Goal: Task Accomplishment & Management: Manage account settings

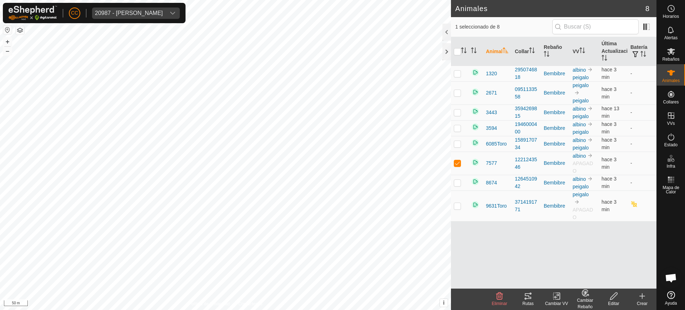
click at [158, 3] on div "CC 20987 - [PERSON_NAME]" at bounding box center [94, 13] width 183 height 20
click at [158, 11] on div "20987 - [PERSON_NAME]" at bounding box center [129, 13] width 68 height 6
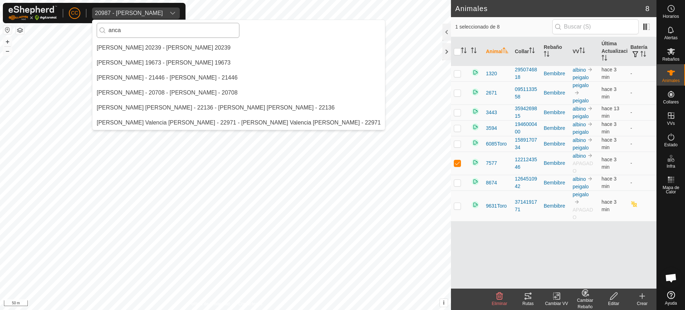
scroll to position [0, 0]
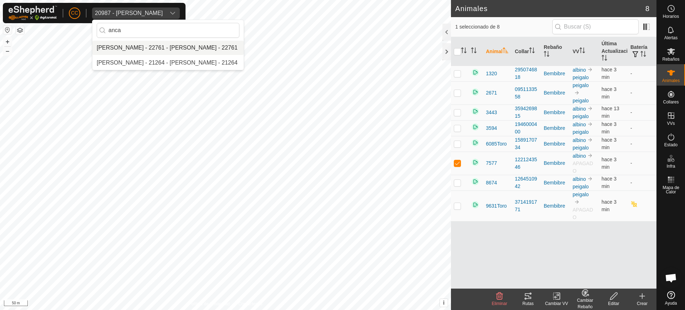
type input "anca"
drag, startPoint x: 184, startPoint y: 46, endPoint x: 189, endPoint y: 48, distance: 5.6
click at [184, 46] on li "[PERSON_NAME] - 22761 - [PERSON_NAME] - 22761" at bounding box center [167, 48] width 151 height 14
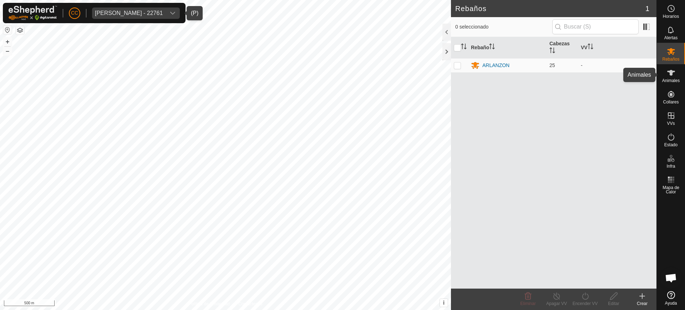
click at [677, 84] on div "Animales" at bounding box center [670, 74] width 28 height 21
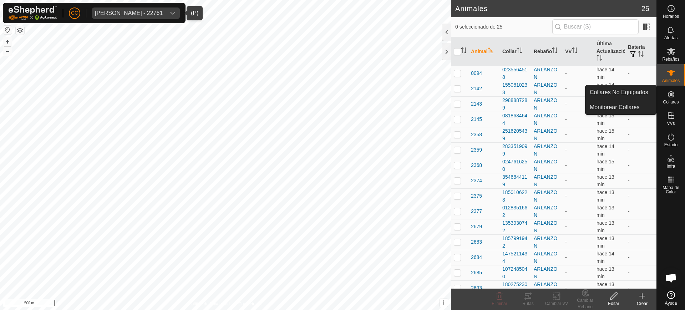
click at [671, 100] on span "Collares" at bounding box center [670, 102] width 16 height 4
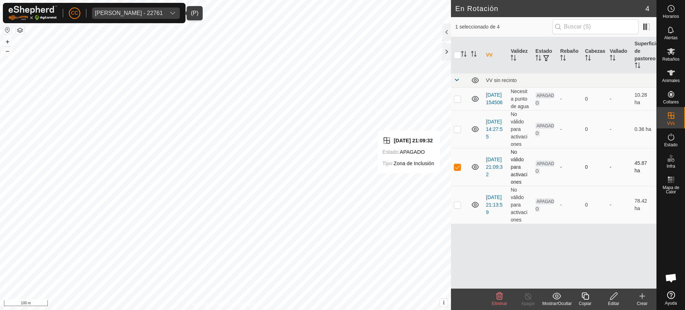
click at [460, 168] on p-checkbox at bounding box center [456, 167] width 7 height 6
checkbox input "false"
click at [446, 54] on div at bounding box center [446, 51] width 9 height 17
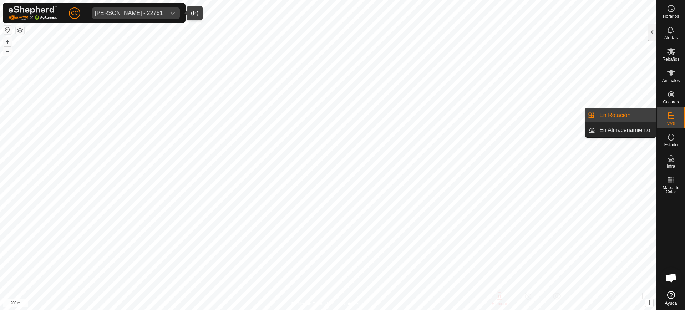
click at [665, 117] on es-virtualpaddocks-svg-icon at bounding box center [670, 115] width 13 height 11
click at [673, 115] on icon at bounding box center [670, 115] width 6 height 6
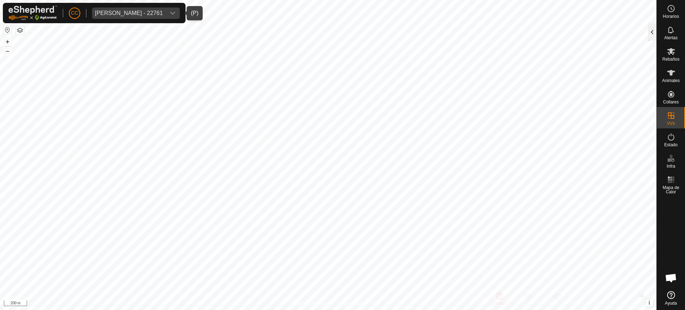
click at [648, 32] on div at bounding box center [651, 32] width 9 height 17
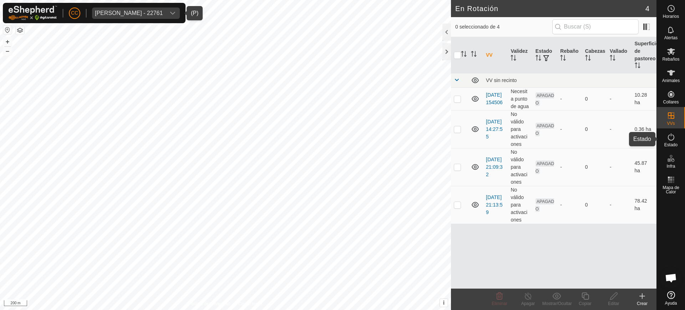
click at [668, 136] on icon at bounding box center [670, 137] width 9 height 9
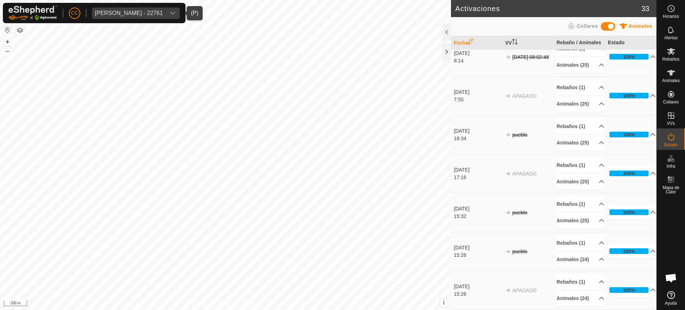
scroll to position [1148, 0]
click at [444, 32] on div at bounding box center [446, 32] width 9 height 17
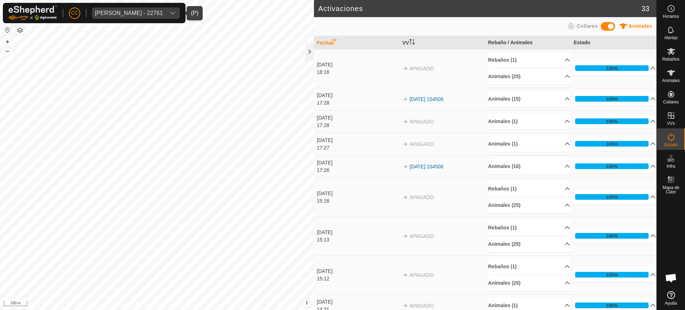
scroll to position [0, 0]
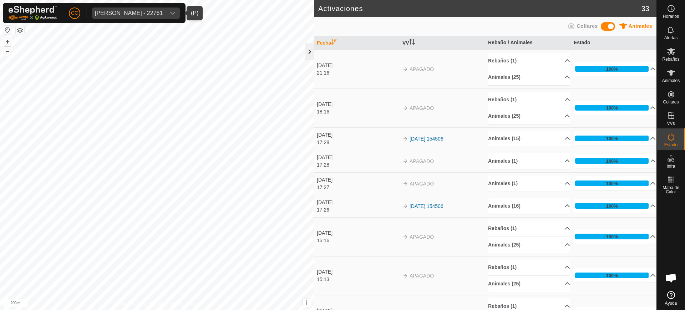
click at [313, 50] on div at bounding box center [309, 51] width 9 height 17
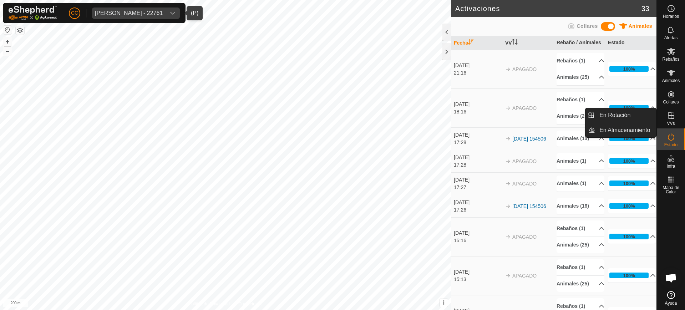
click at [671, 122] on span "VVs" at bounding box center [670, 123] width 8 height 4
click at [667, 115] on icon at bounding box center [670, 115] width 9 height 9
click at [626, 114] on link "En Rotación" at bounding box center [625, 115] width 61 height 14
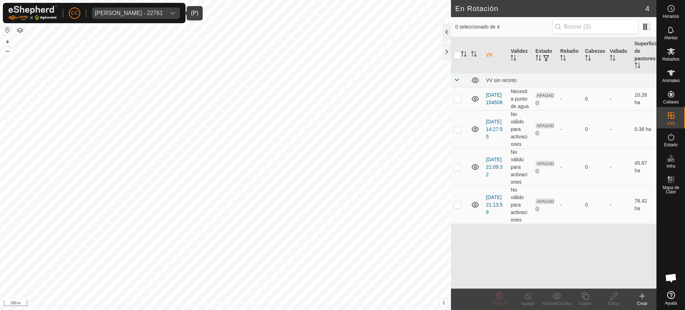
click at [444, 31] on div at bounding box center [446, 32] width 9 height 17
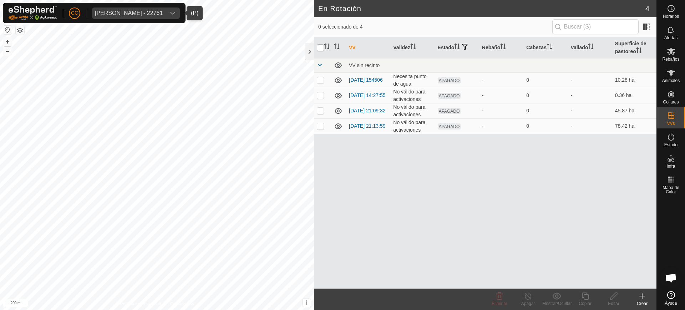
click at [319, 46] on input "checkbox" at bounding box center [320, 47] width 7 height 7
checkbox input "true"
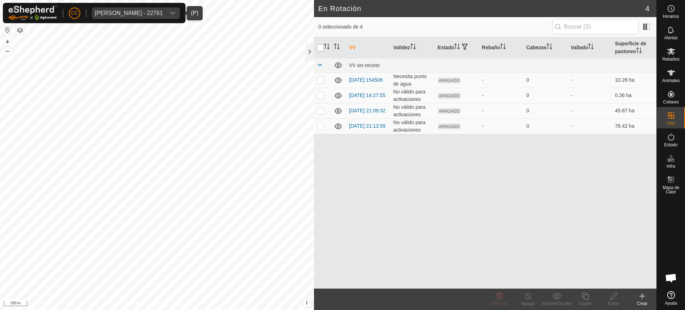
checkbox input "true"
click at [495, 298] on icon at bounding box center [499, 296] width 9 height 9
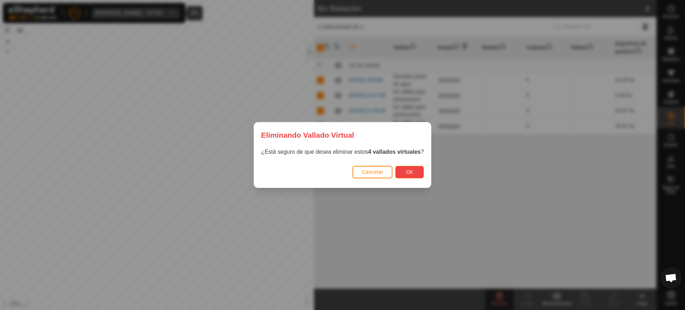
click at [411, 172] on span "Ok" at bounding box center [409, 172] width 7 height 6
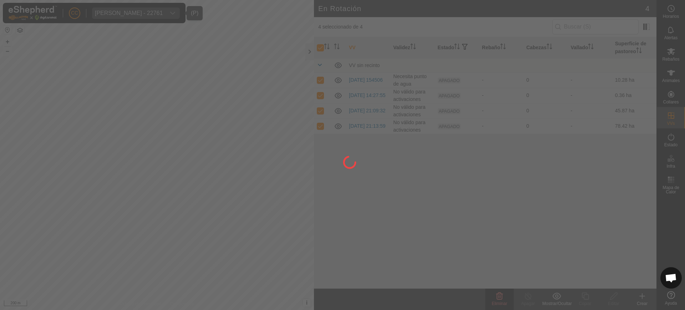
checkbox input "false"
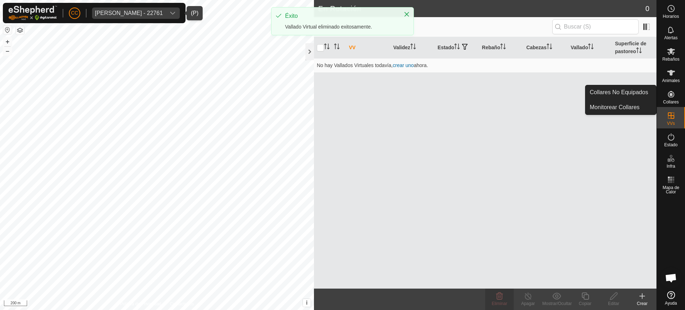
click at [668, 101] on span "Collares" at bounding box center [670, 102] width 16 height 4
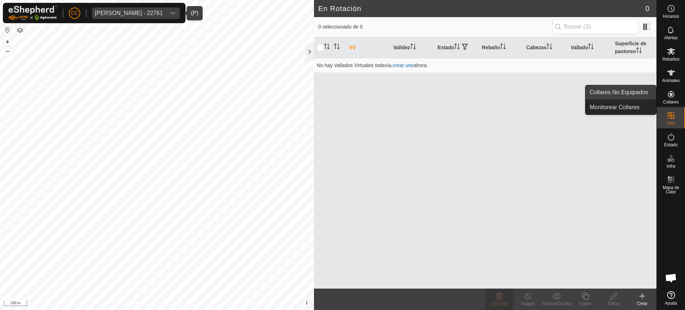
click at [648, 95] on link "Collares No Equipados" at bounding box center [620, 92] width 71 height 14
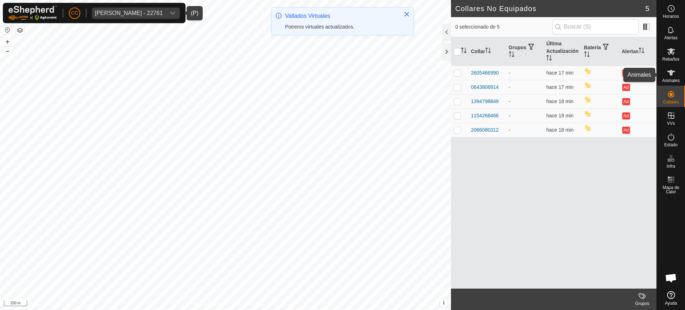
click at [662, 76] on div "Animales" at bounding box center [670, 74] width 28 height 21
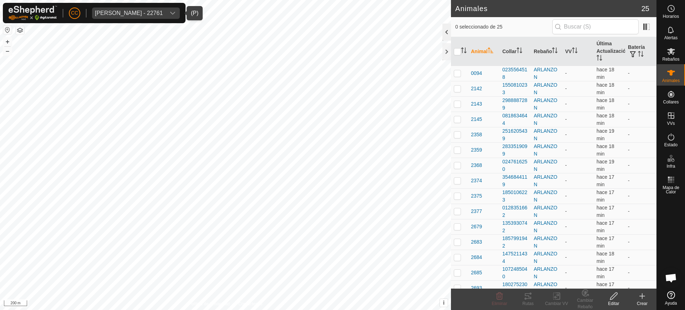
click at [448, 31] on div at bounding box center [446, 32] width 9 height 17
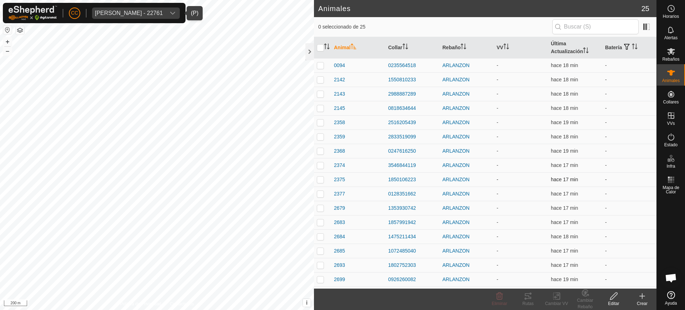
scroll to position [127, 0]
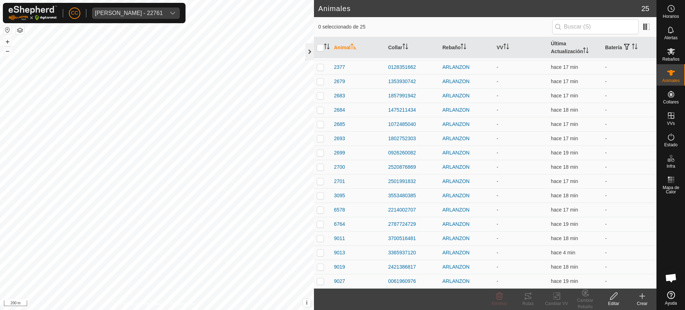
click at [310, 56] on div at bounding box center [309, 51] width 9 height 17
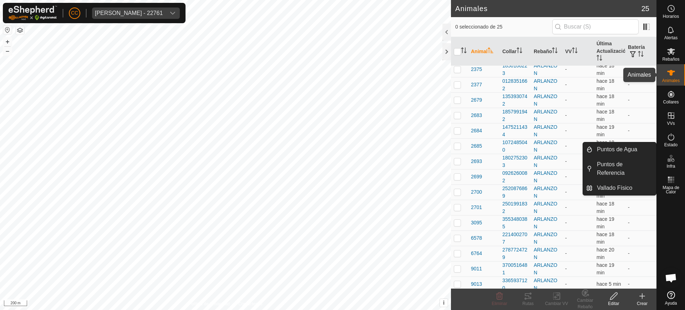
click at [671, 79] on span "Animales" at bounding box center [670, 80] width 17 height 4
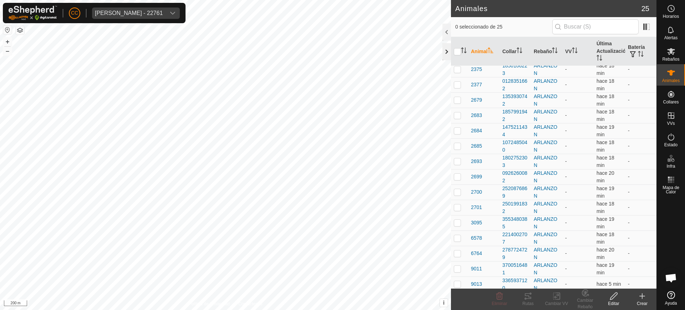
click at [445, 55] on div at bounding box center [446, 51] width 9 height 17
